Goal: Transaction & Acquisition: Purchase product/service

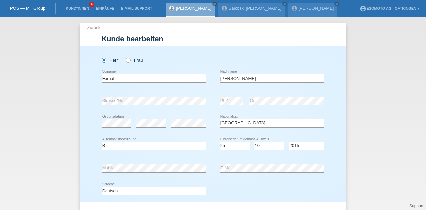
select select "SY"
select select "B"
select select "25"
select select "10"
select select "2015"
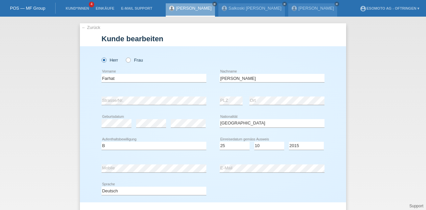
click at [87, 30] on link "← Zurück" at bounding box center [91, 27] width 19 height 5
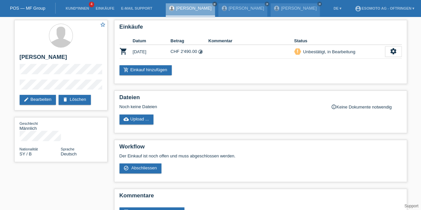
click at [83, 7] on link "Kund*innen" at bounding box center [77, 8] width 30 height 4
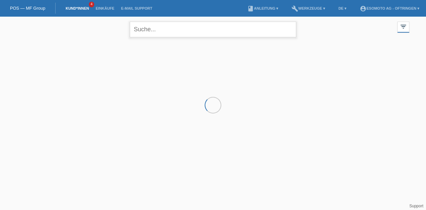
click at [146, 31] on input "text" at bounding box center [213, 30] width 166 height 16
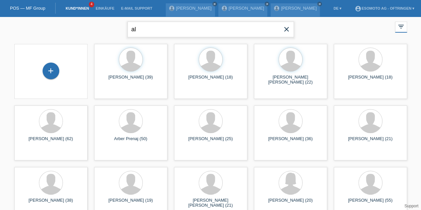
type input "a"
type input "Halit"
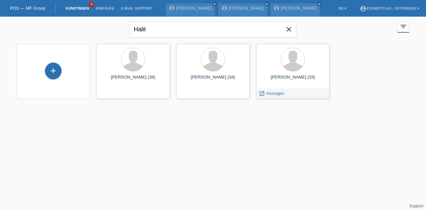
click at [273, 92] on span "Anzeigen" at bounding box center [275, 93] width 18 height 5
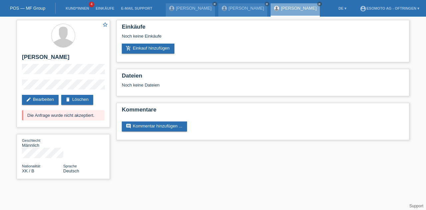
click at [148, 42] on div "Noch keine Einkäufe" at bounding box center [263, 39] width 282 height 10
click at [146, 46] on link "add_shopping_cart Einkauf hinzufügen" at bounding box center [148, 49] width 53 height 10
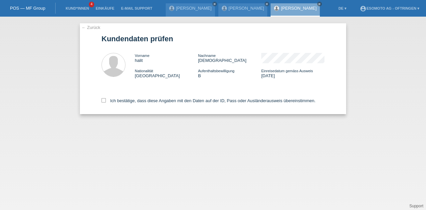
click at [102, 103] on label "Ich bestätige, dass diese Angaben mit den Daten auf der ID, Pass oder Ausländer…" at bounding box center [209, 100] width 214 height 5
click at [102, 102] on input "Ich bestätige, dass diese Angaben mit den Daten auf der ID, Pass oder Ausländer…" at bounding box center [104, 100] width 4 height 4
checkbox input "true"
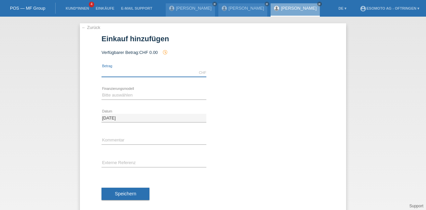
click at [115, 73] on input "text" at bounding box center [154, 73] width 105 height 8
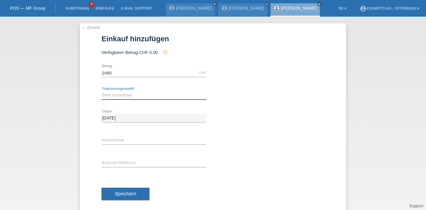
type input "2490.00"
click at [106, 94] on select "Bitte auswählen Fixe Raten Kauf auf Rechnung mit Teilzahlungsoption" at bounding box center [154, 95] width 105 height 8
select select "69"
click at [102, 91] on select "Bitte auswählen Fixe Raten Kauf auf Rechnung mit Teilzahlungsoption" at bounding box center [154, 95] width 105 height 8
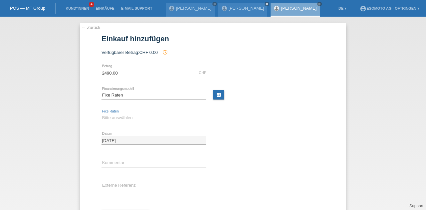
click at [108, 117] on select "Bitte auswählen 12 Raten 24 Raten 36 Raten 48 Raten" at bounding box center [154, 118] width 105 height 8
select select "139"
click at [102, 114] on select "Bitte auswählen 12 Raten 24 Raten 36 Raten 48 Raten" at bounding box center [154, 118] width 105 height 8
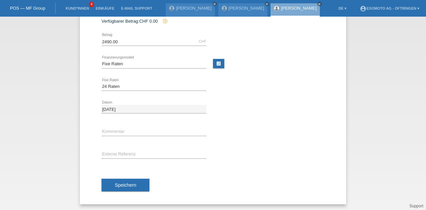
click at [117, 185] on span "Speichern" at bounding box center [125, 184] width 21 height 5
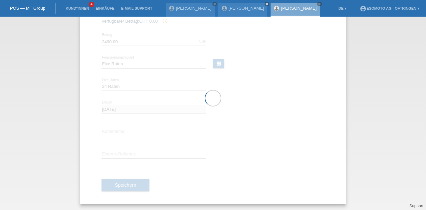
scroll to position [0, 0]
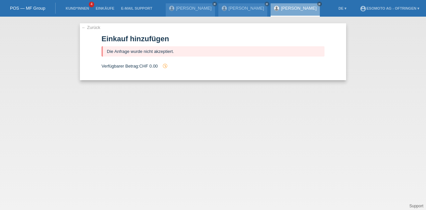
click at [83, 28] on link "← Zurück" at bounding box center [91, 27] width 19 height 5
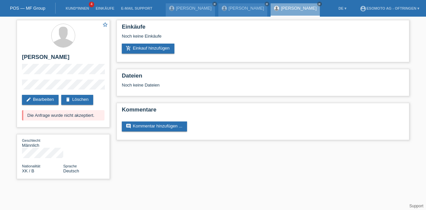
click at [37, 102] on link "edit Bearbeiten" at bounding box center [40, 100] width 37 height 10
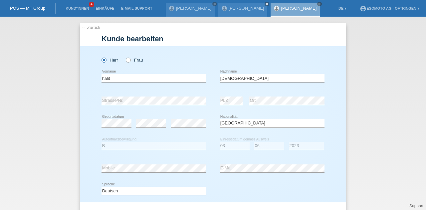
select select "XK"
select select "B"
select select "03"
select select "06"
select select "2023"
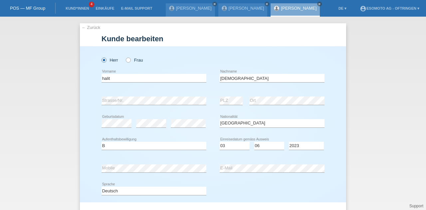
scroll to position [68, 0]
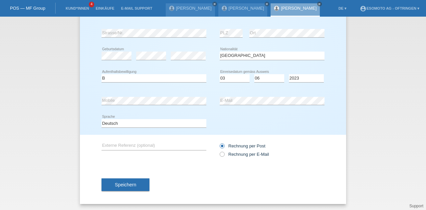
click at [387, 148] on div "← Zurück [PERSON_NAME] bearbeiten [PERSON_NAME] Frau halit error Vorname [PERSO…" at bounding box center [213, 113] width 426 height 193
click at [118, 182] on span "Speichern" at bounding box center [125, 184] width 21 height 5
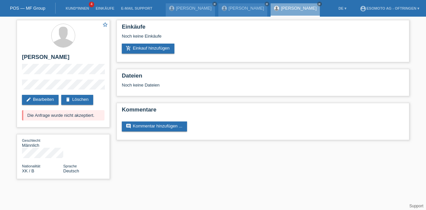
click at [141, 47] on link "add_shopping_cart Einkauf hinzufügen" at bounding box center [148, 49] width 53 height 10
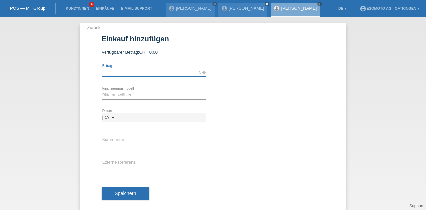
click at [134, 71] on input "text" at bounding box center [154, 72] width 105 height 8
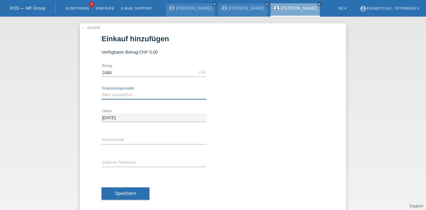
click at [110, 94] on select "Bitte auswählen Fixe Raten Kauf auf Rechnung mit Teilzahlungsoption" at bounding box center [154, 95] width 105 height 8
type input "2490.00"
select select "69"
click at [102, 91] on select "Bitte auswählen Fixe Raten Kauf auf Rechnung mit Teilzahlungsoption" at bounding box center [154, 95] width 105 height 8
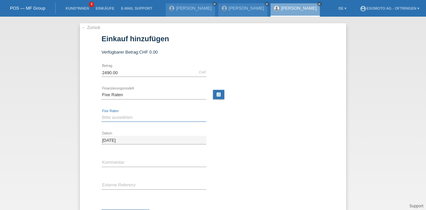
click at [129, 115] on select "Bitte auswählen 12 Raten 24 Raten 36 Raten 48 Raten" at bounding box center [154, 117] width 105 height 8
select select "139"
click at [102, 113] on select "Bitte auswählen 12 Raten 24 Raten 36 Raten 48 Raten" at bounding box center [154, 117] width 105 height 8
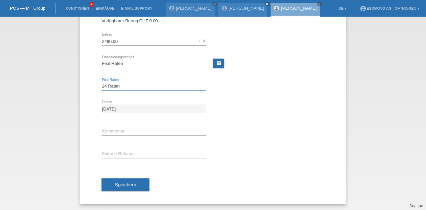
click at [132, 184] on span "Speichern" at bounding box center [125, 184] width 21 height 5
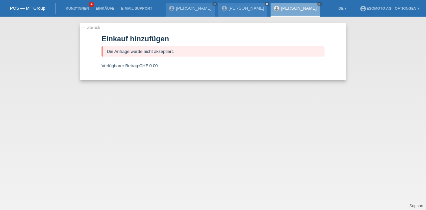
scroll to position [0, 0]
click at [88, 29] on link "← Zurück" at bounding box center [91, 27] width 19 height 5
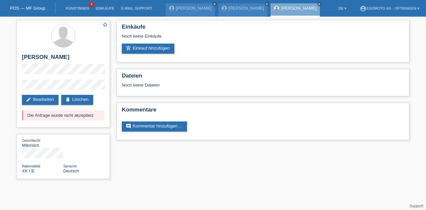
click at [63, 62] on h2 "[PERSON_NAME]" at bounding box center [63, 59] width 83 height 10
click at [229, 8] on link "[PERSON_NAME]" at bounding box center [247, 8] width 36 height 5
click at [232, 10] on link "[PERSON_NAME]" at bounding box center [247, 8] width 36 height 5
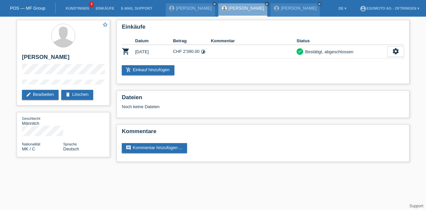
click at [86, 10] on link "Kund*innen" at bounding box center [77, 8] width 30 height 4
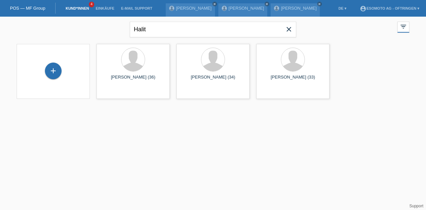
click at [289, 27] on icon "close" at bounding box center [289, 29] width 8 height 8
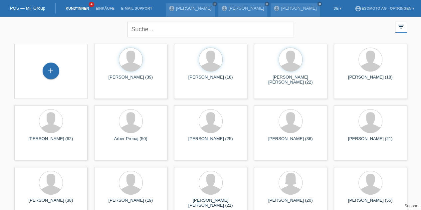
click at [104, 6] on link "Einkäufe" at bounding box center [104, 8] width 25 height 4
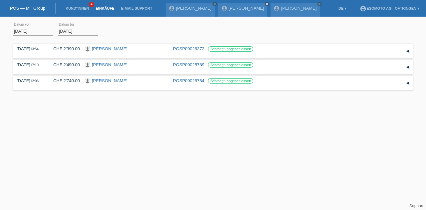
click at [73, 10] on link "Kund*innen" at bounding box center [77, 8] width 30 height 4
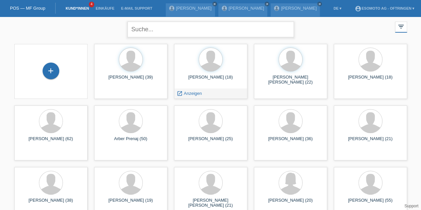
click at [143, 30] on input "text" at bounding box center [210, 30] width 166 height 16
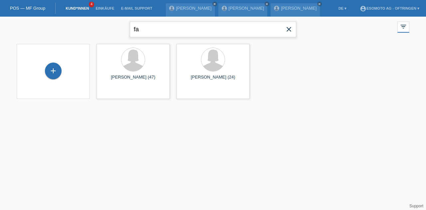
type input "f"
type input "farhat"
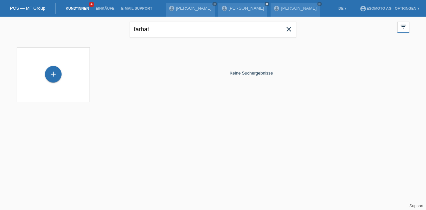
click at [75, 9] on link "Kund*innen" at bounding box center [77, 8] width 30 height 4
click at [286, 30] on icon "close" at bounding box center [289, 29] width 8 height 8
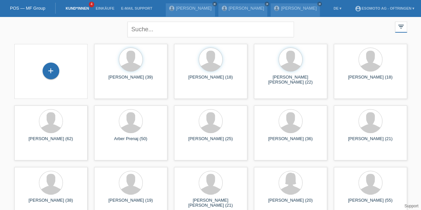
click at [281, 9] on link "[PERSON_NAME]" at bounding box center [299, 8] width 36 height 5
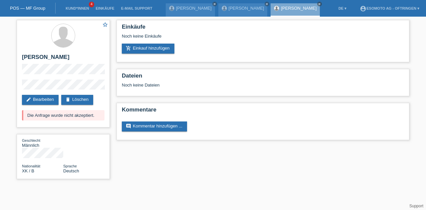
click at [84, 7] on link "Kund*innen" at bounding box center [77, 8] width 30 height 4
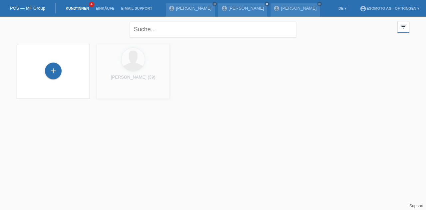
click at [105, 7] on link "Einkäufe" at bounding box center [104, 8] width 25 height 4
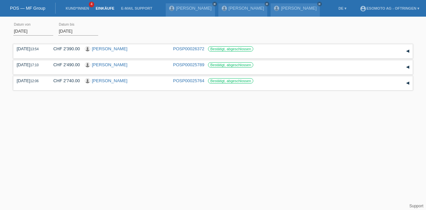
click at [82, 10] on link "Kund*innen" at bounding box center [77, 8] width 30 height 4
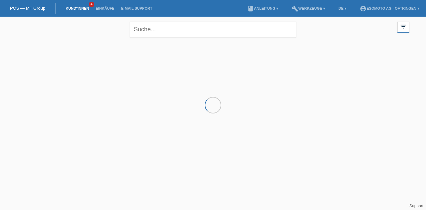
click at [407, 27] on div "filter_list" at bounding box center [403, 27] width 12 height 11
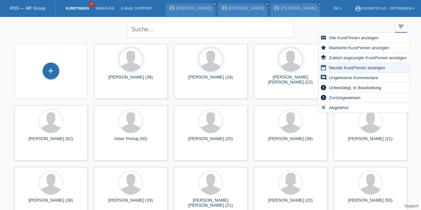
click at [341, 87] on span "Unbestätigt, in Bearbeitung" at bounding box center [355, 88] width 54 height 8
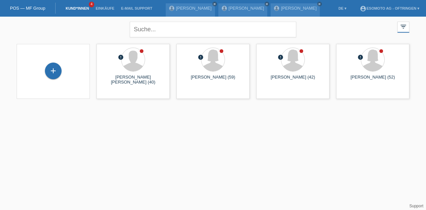
click at [80, 10] on link "Kund*innen" at bounding box center [77, 8] width 30 height 4
click at [55, 65] on div "+" at bounding box center [53, 71] width 17 height 17
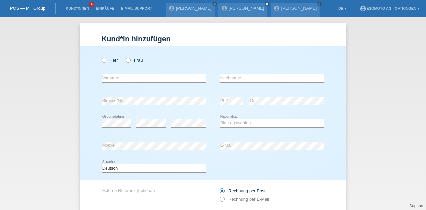
click at [104, 61] on label "Herr" at bounding box center [110, 60] width 17 height 5
click at [104, 61] on input "Herr" at bounding box center [104, 60] width 4 height 4
radio input "true"
click at [112, 76] on input "text" at bounding box center [154, 78] width 105 height 8
type input "mohamad"
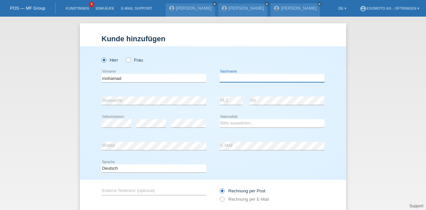
click at [228, 76] on input "text" at bounding box center [272, 78] width 105 height 8
type input "farhat"
select select "SY"
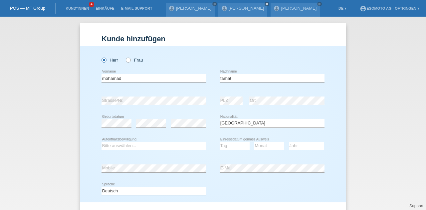
click at [234, 39] on h1 "Kunde hinzufügen" at bounding box center [213, 39] width 223 height 8
click at [187, 147] on select "Bitte auswählen... C B B - Flüchtlingsstatus Andere" at bounding box center [154, 146] width 105 height 8
select select "B"
click at [102, 142] on select "Bitte auswählen... C B B - Flüchtlingsstatus Andere" at bounding box center [154, 146] width 105 height 8
click at [230, 147] on select "Tag 01 02 03 04 05 06 07 08 09 10 11" at bounding box center [235, 146] width 30 height 8
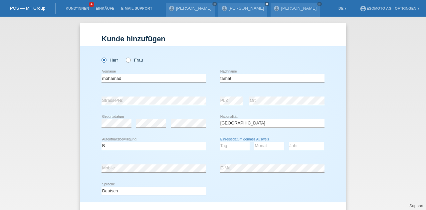
select select "28"
click at [220, 142] on select "Tag 01 02 03 04 05 06 07 08 09 10 11" at bounding box center [235, 146] width 30 height 8
click at [266, 145] on select "Monat 01 02 03 04 05 06 07 08 09 10 11" at bounding box center [269, 146] width 30 height 8
select select "10"
click at [254, 142] on select "Monat 01 02 03 04 05 06 07 08 09 10 11" at bounding box center [269, 146] width 30 height 8
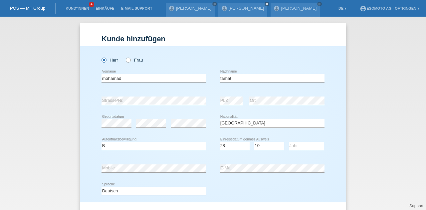
click at [291, 144] on select "Jahr 2025 2024 2023 2022 2021 2020 2019 2018 2017 2016 2015 2014 2013 2012 2011…" at bounding box center [306, 146] width 35 height 8
select select "2015"
click at [289, 142] on select "Jahr 2025 2024 2023 2022 2021 2020 2019 2018 2017 2016 2015 2014 2013 2012 2011…" at bounding box center [306, 146] width 35 height 8
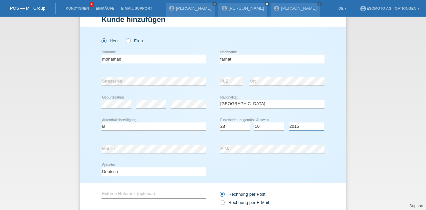
scroll to position [56, 0]
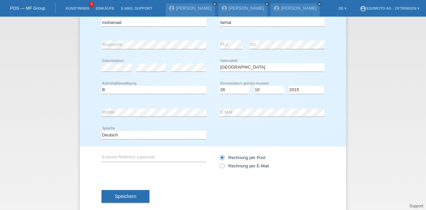
click at [133, 197] on button "Speichern" at bounding box center [126, 196] width 48 height 13
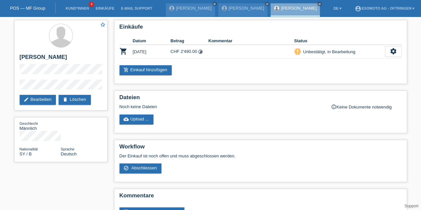
click at [393, 51] on icon "settings" at bounding box center [393, 51] width 7 height 7
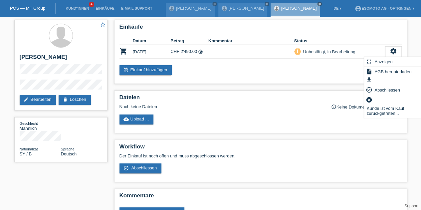
click at [386, 90] on span "Abschliessen" at bounding box center [387, 90] width 28 height 8
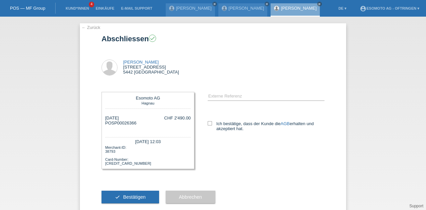
click at [208, 123] on icon at bounding box center [210, 123] width 4 height 4
click at [208, 123] on input "Ich bestätige, dass der Kunde die AGB erhalten und akzeptiert hat." at bounding box center [210, 123] width 4 height 4
checkbox input "true"
click at [130, 195] on button "check Bestätigen" at bounding box center [131, 197] width 58 height 13
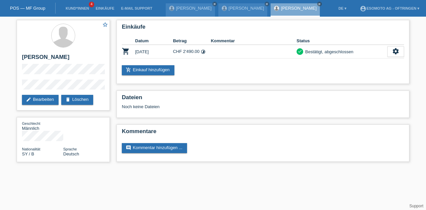
click at [81, 9] on link "Kund*innen" at bounding box center [77, 8] width 30 height 4
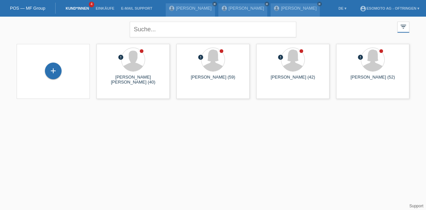
click at [400, 29] on icon "filter_list" at bounding box center [403, 26] width 7 height 7
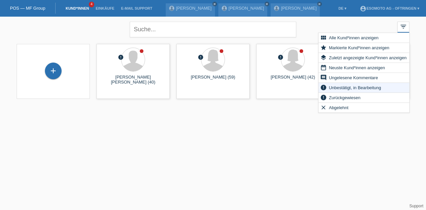
click at [356, 42] on div "view_module Alle Kund*innen anzeigen" at bounding box center [363, 38] width 91 height 10
